Goal: Task Accomplishment & Management: Manage account settings

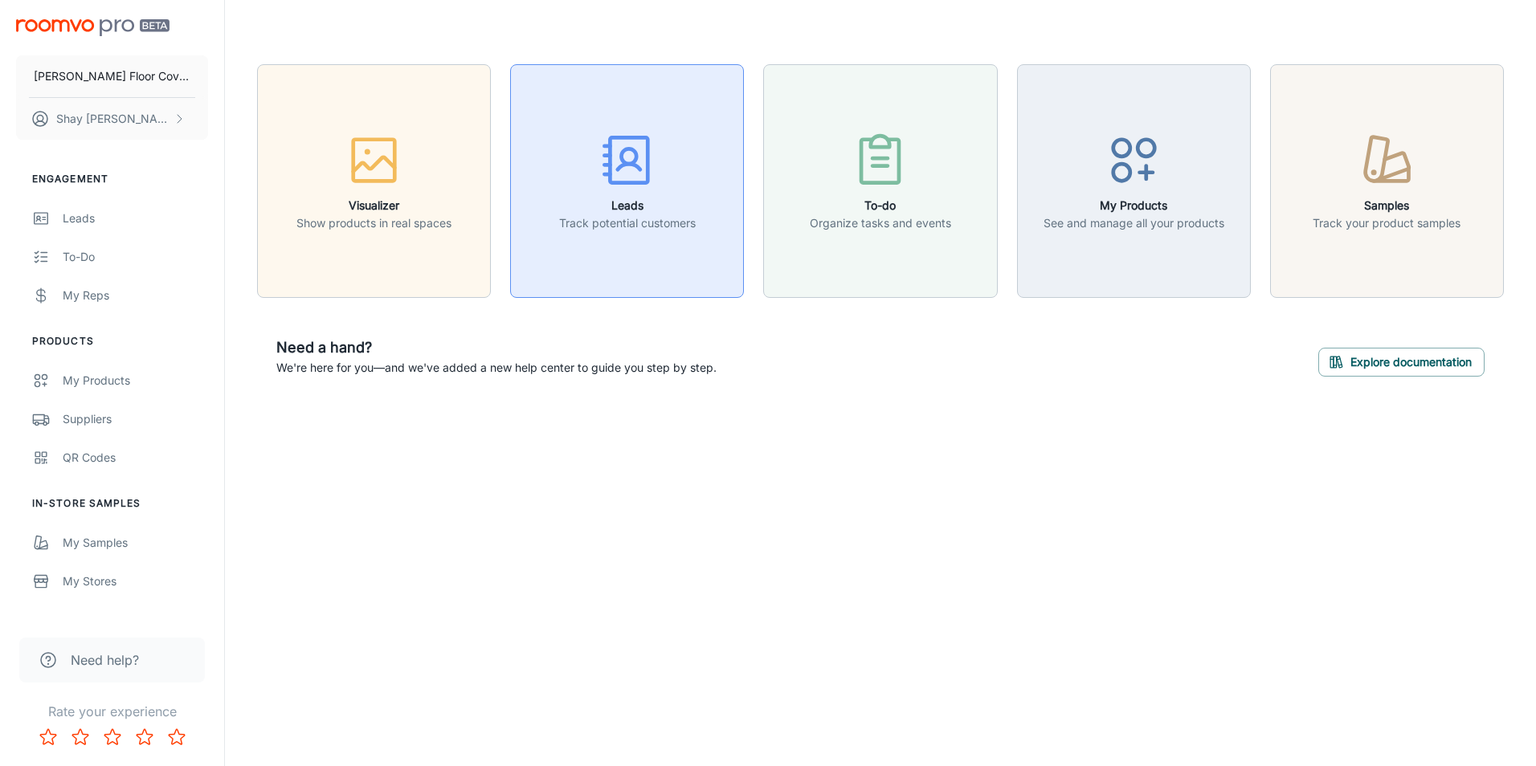
drag, startPoint x: 0, startPoint y: 0, endPoint x: 603, endPoint y: 202, distance: 636.0
click at [603, 202] on h6 "Leads" at bounding box center [627, 206] width 137 height 18
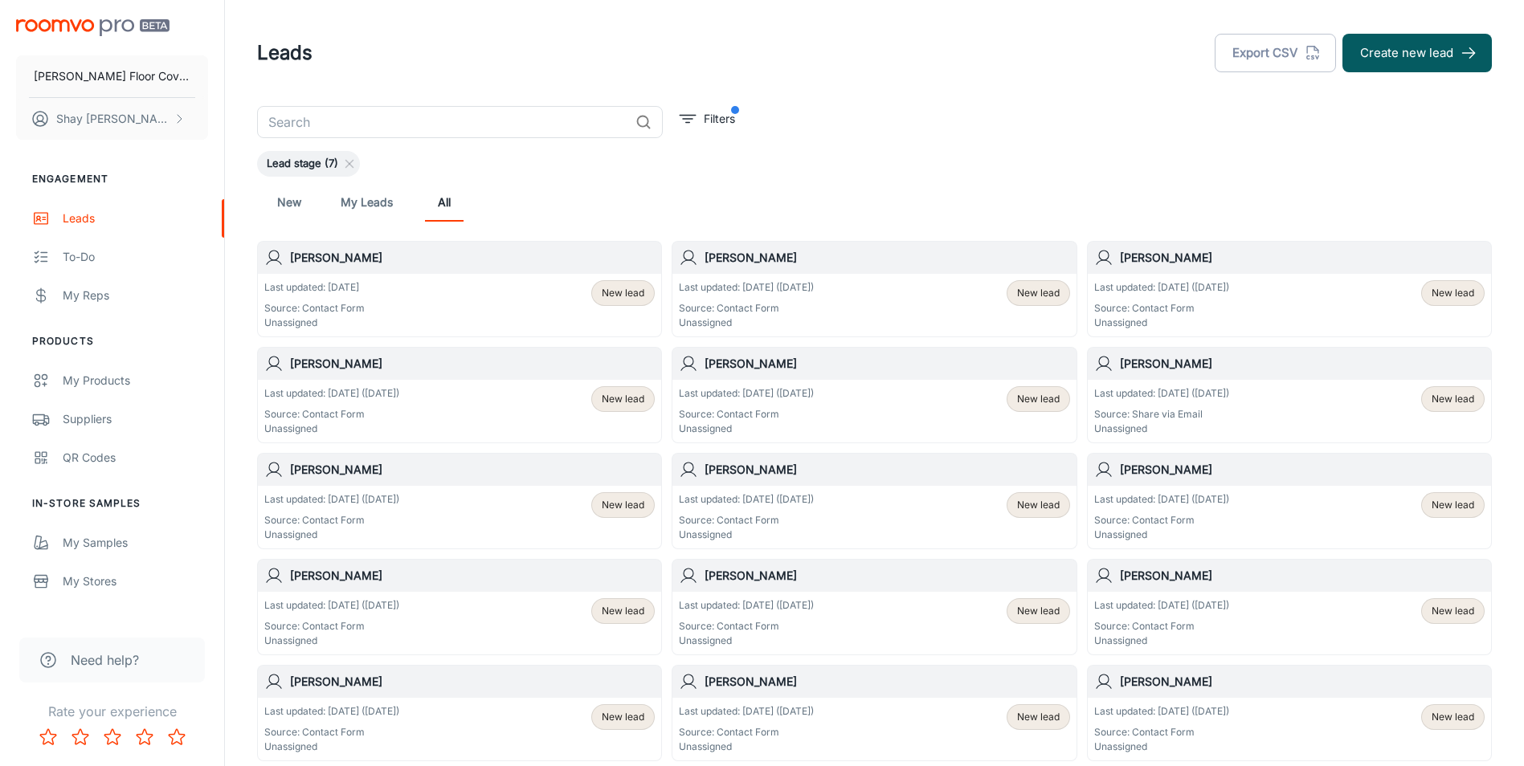
click at [492, 386] on div "Last updated: [DATE] ([DATE]) Source: Contact Form Unassigned New lead" at bounding box center [459, 411] width 403 height 63
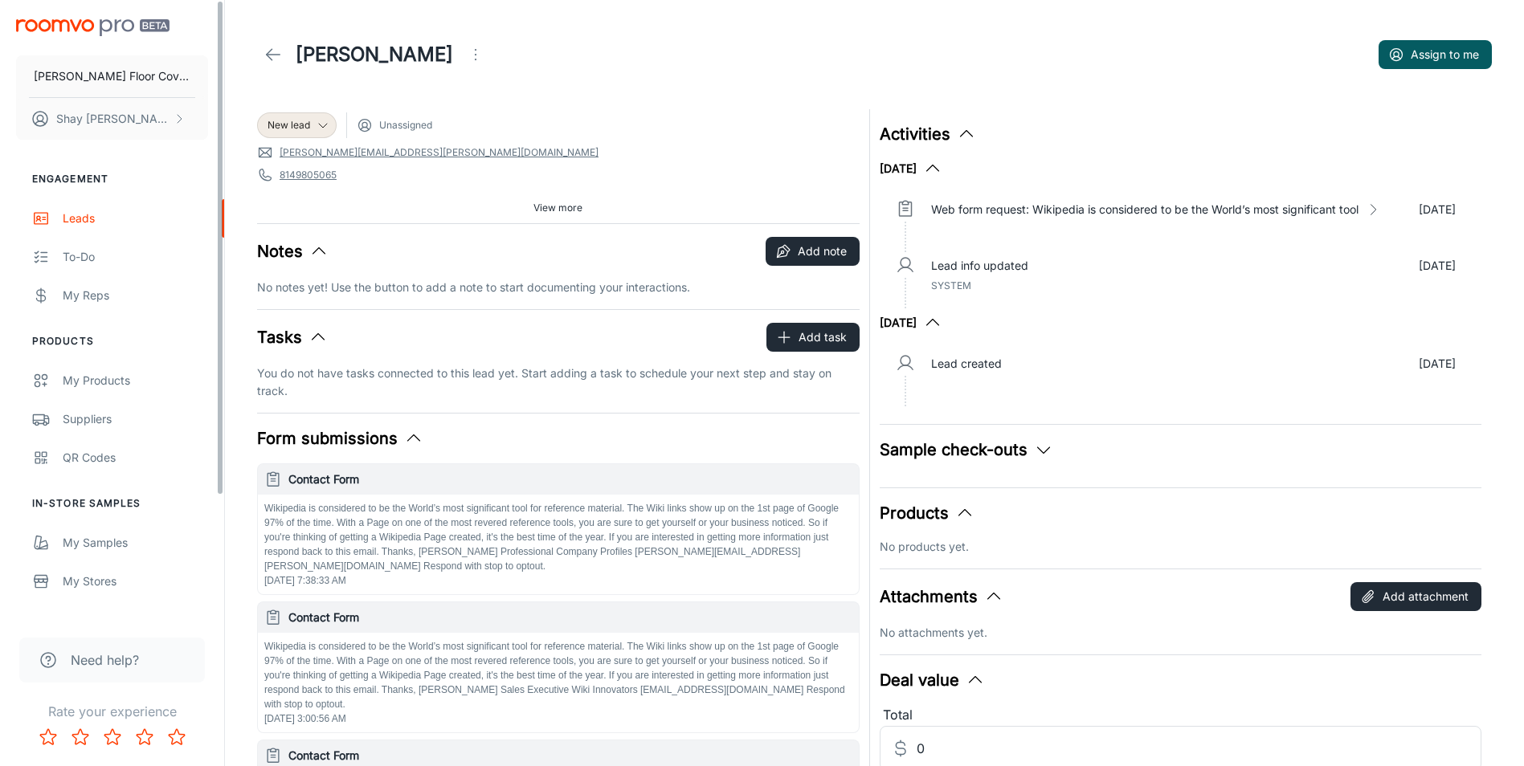
click at [269, 59] on icon at bounding box center [272, 54] width 19 height 19
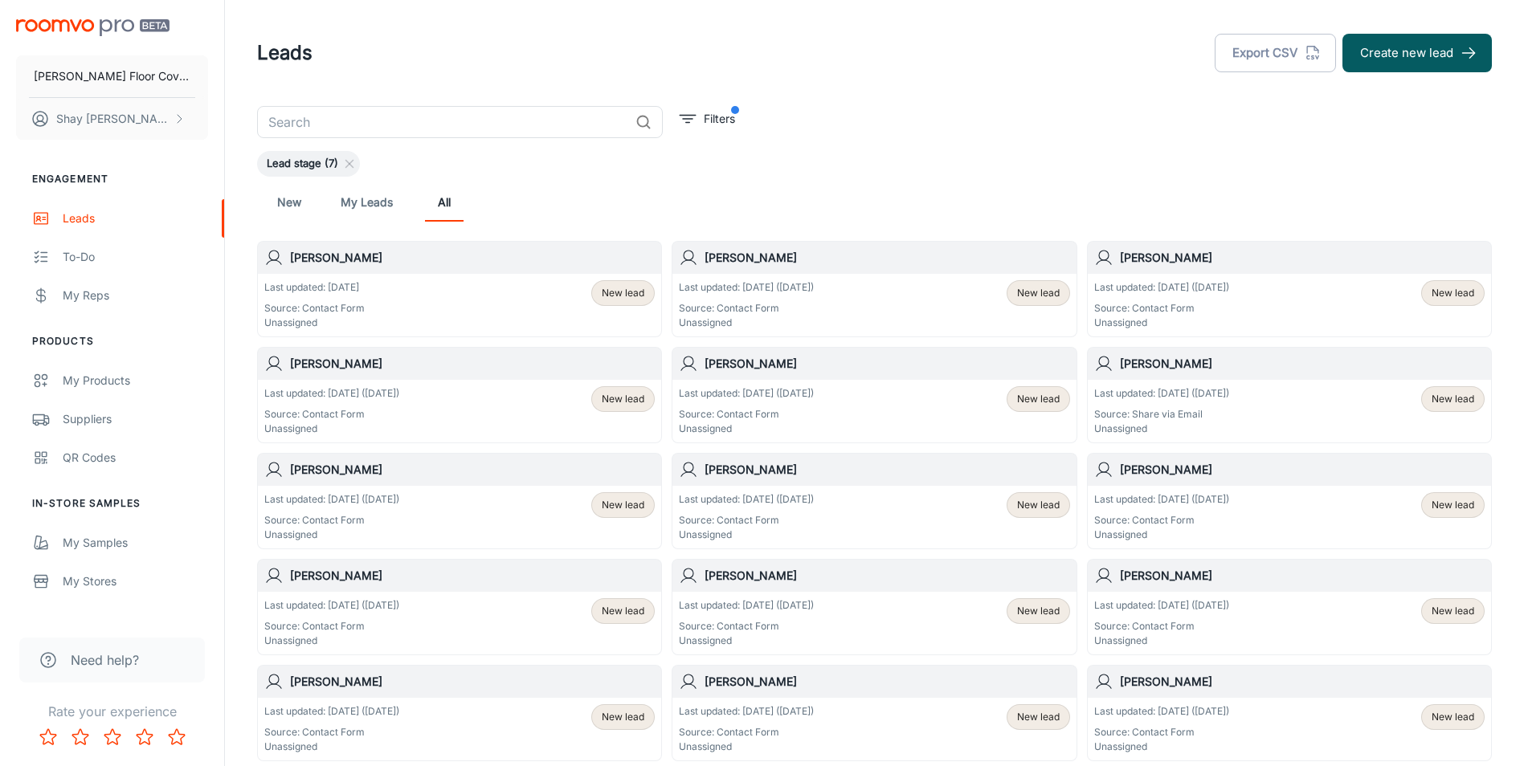
click at [450, 287] on div "Last updated: [DATE] Source: Contact Form Unassigned New lead" at bounding box center [459, 305] width 390 height 50
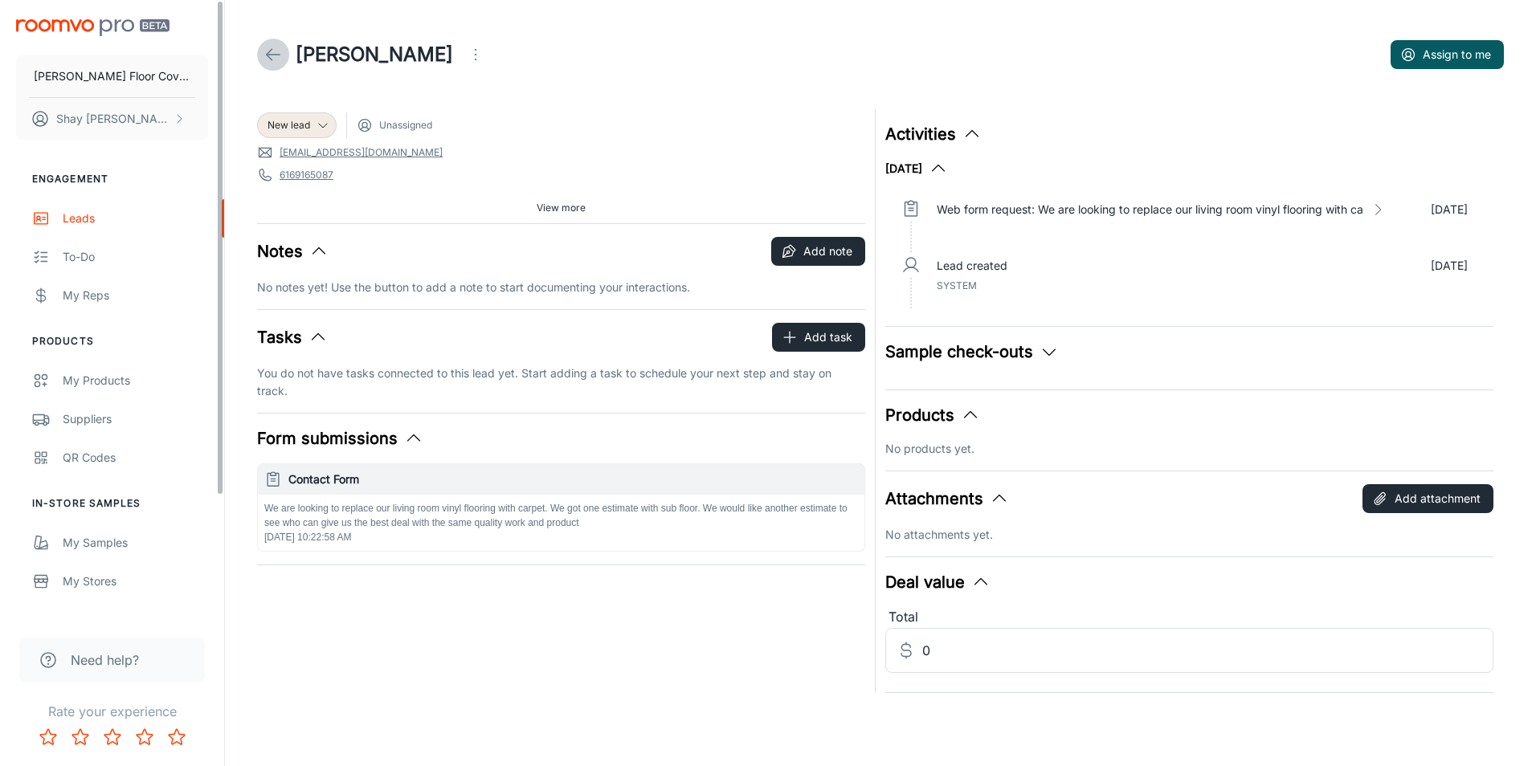
click at [266, 45] on icon at bounding box center [272, 54] width 19 height 19
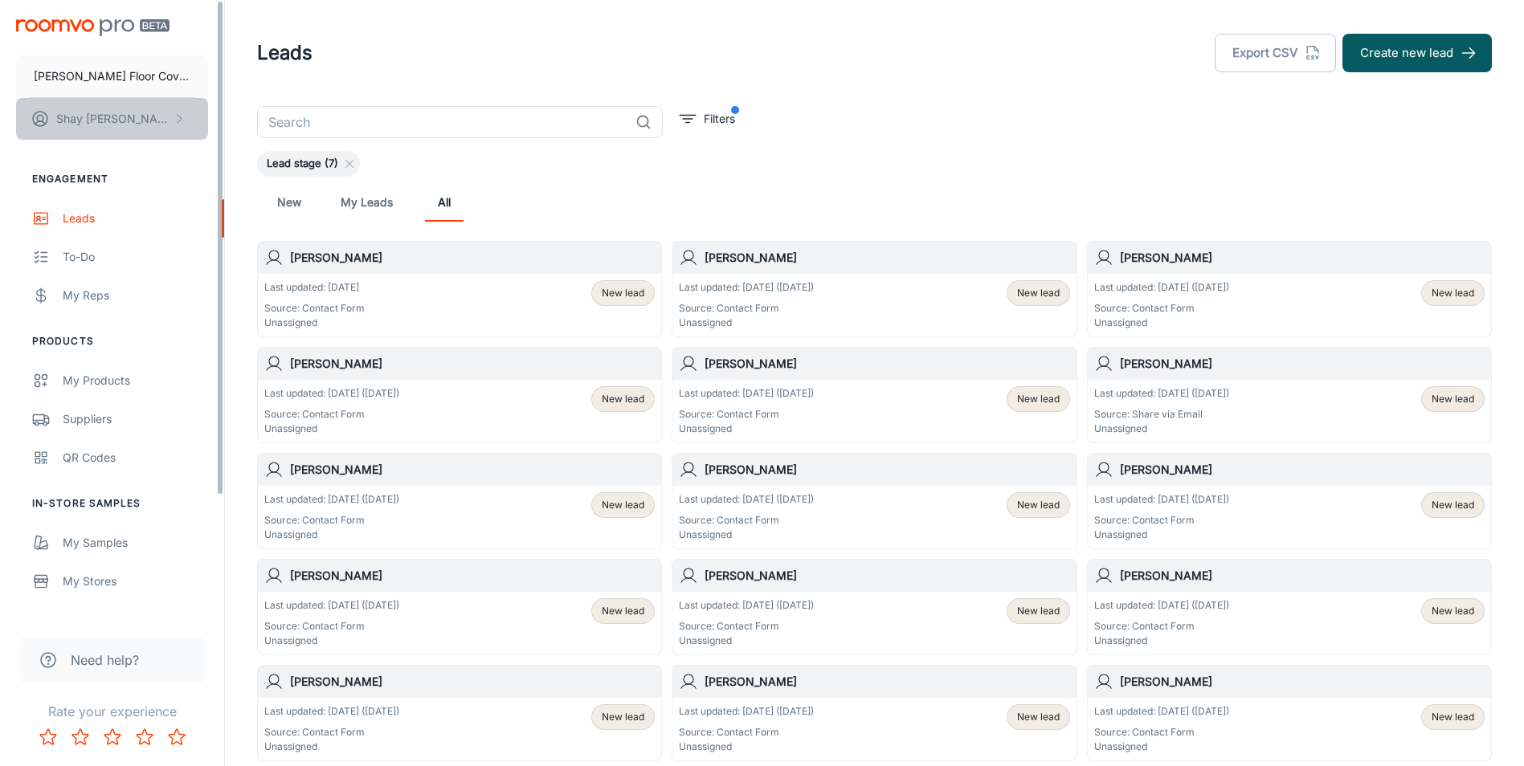
click at [126, 121] on p "[PERSON_NAME]" at bounding box center [112, 119] width 113 height 18
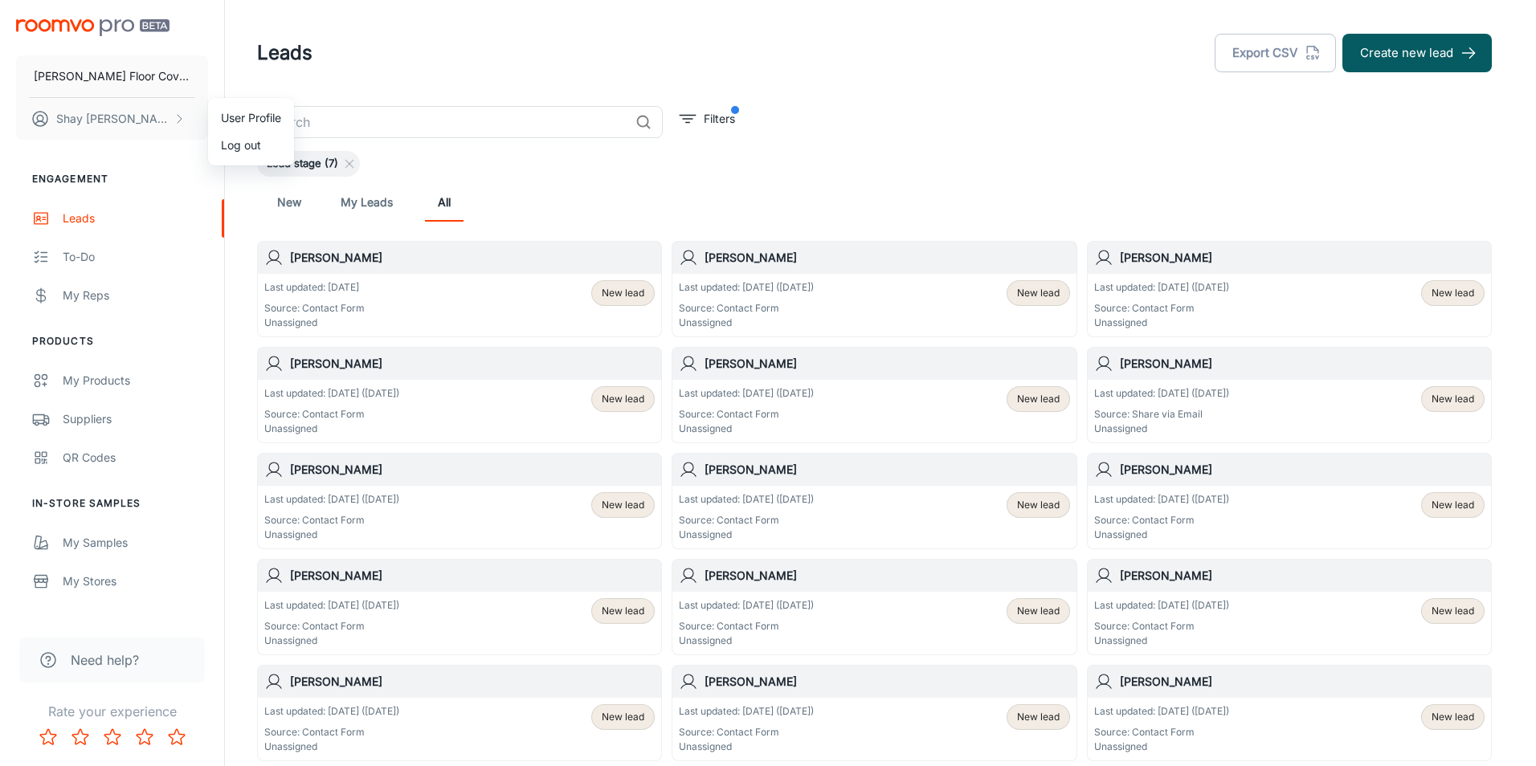
click at [233, 149] on li "Log out" at bounding box center [251, 145] width 86 height 27
